Goal: Transaction & Acquisition: Purchase product/service

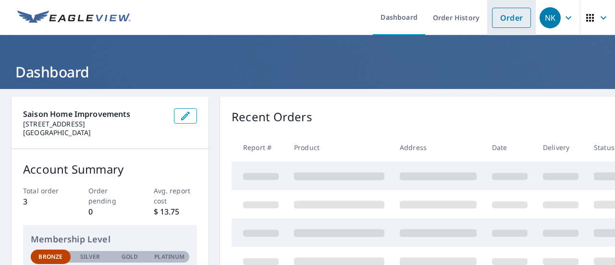
click at [502, 27] on link "Order" at bounding box center [511, 18] width 39 height 20
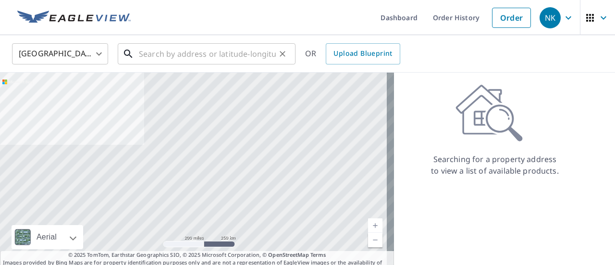
click at [213, 48] on input "text" at bounding box center [207, 53] width 137 height 27
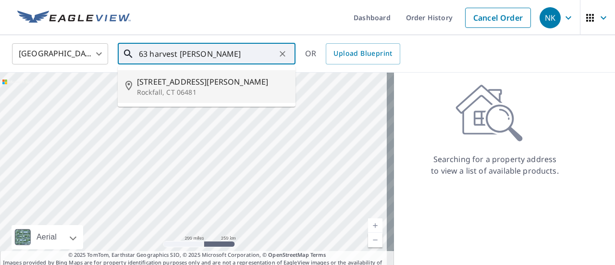
click at [181, 88] on p "Rockfall, CT 06481" at bounding box center [212, 92] width 151 height 10
type input "[STREET_ADDRESS][PERSON_NAME]"
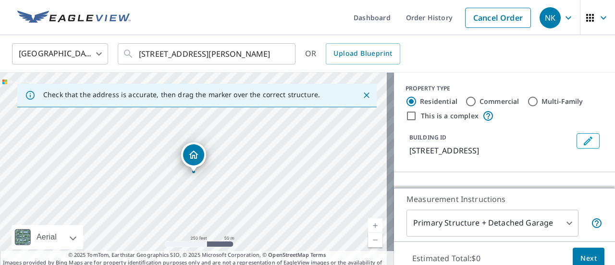
click at [372, 223] on link "Current Level 17, Zoom In" at bounding box center [375, 225] width 14 height 14
click at [372, 223] on link "Current Level 18, Zoom In" at bounding box center [375, 225] width 14 height 14
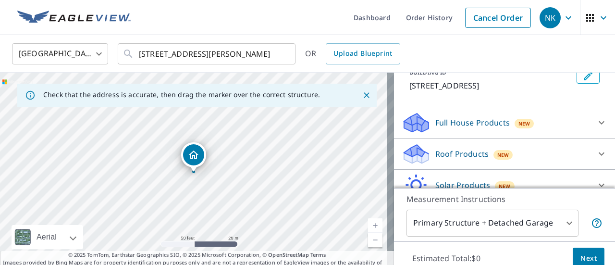
scroll to position [65, 0]
click at [482, 152] on div "Roof Products New" at bounding box center [495, 153] width 188 height 23
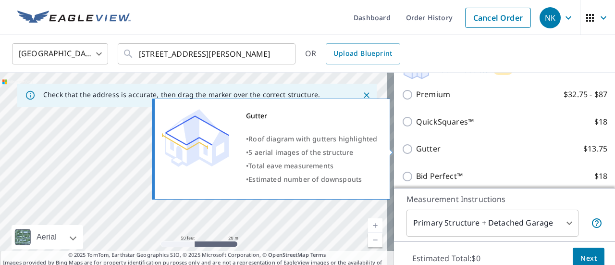
click at [401, 148] on input "Gutter $13.75" at bounding box center [408, 149] width 14 height 12
checkbox input "true"
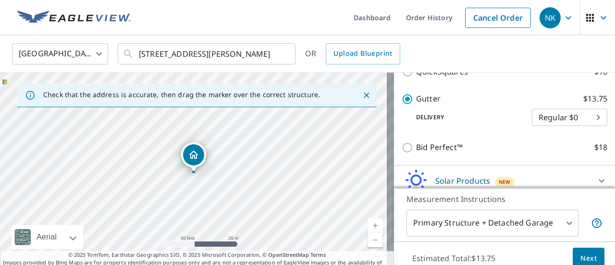
scroll to position [253, 0]
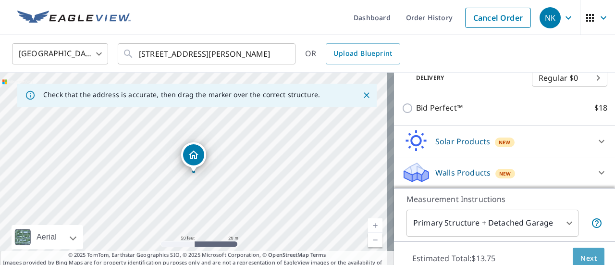
click at [583, 252] on span "Next" at bounding box center [588, 258] width 16 height 12
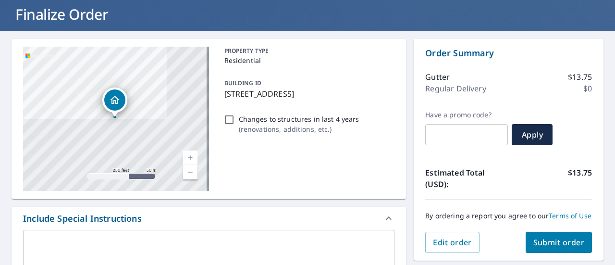
scroll to position [58, 0]
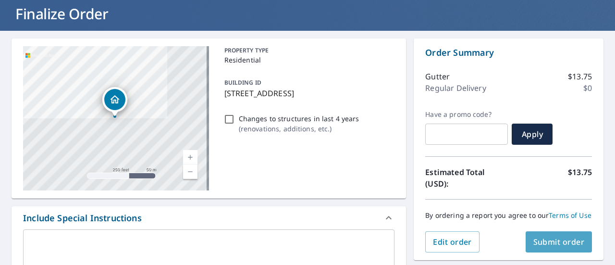
click at [536, 247] on span "Submit order" at bounding box center [558, 241] width 51 height 11
